Goal: Transaction & Acquisition: Purchase product/service

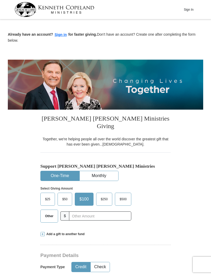
scroll to position [58, 0]
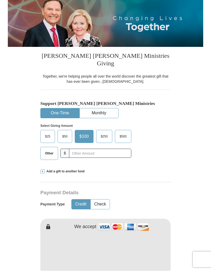
click at [51, 155] on span "Other" at bounding box center [49, 159] width 14 height 8
click at [0, 0] on input "Other" at bounding box center [0, 0] width 0 height 0
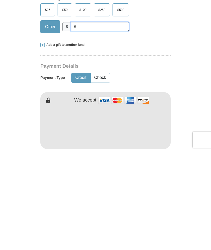
scroll to position [95, 0]
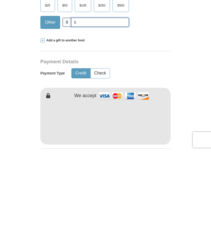
type input "5"
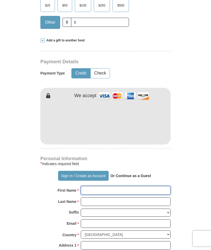
type input "[PERSON_NAME]"
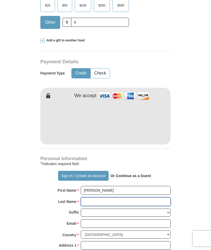
type input "[PERSON_NAME]"
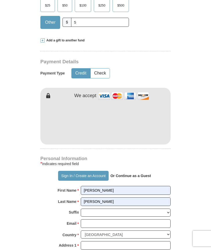
click at [187, 91] on form "Already have an account? Sign in for faster giving. Don't have an account? Crea…" at bounding box center [105, 142] width 195 height 631
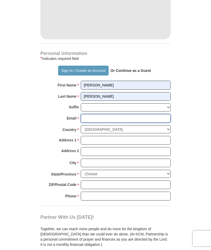
click at [124, 114] on input "Email *" at bounding box center [126, 118] width 90 height 9
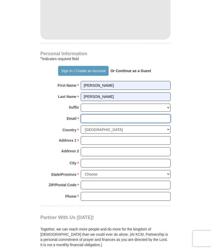
type input "[EMAIL_ADDRESS][DOMAIN_NAME]"
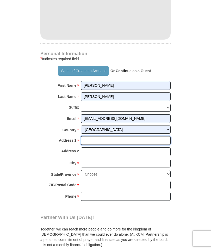
type input "1969 Poplar St"
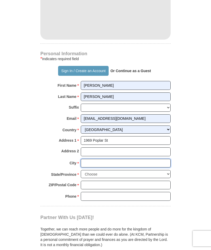
type input "Obetz"
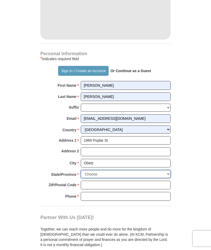
select select "OH"
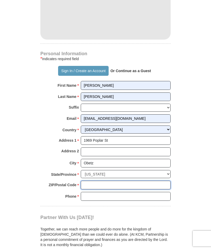
type input "43207-4382"
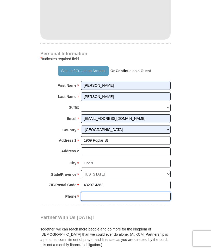
type input "6148132857"
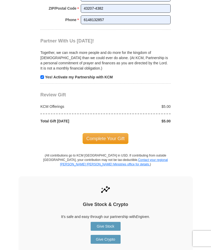
scroll to position [473, 0]
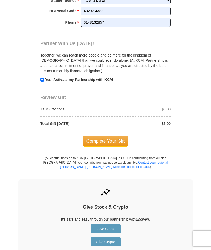
click at [115, 136] on span "Complete Your Gift" at bounding box center [106, 141] width 46 height 11
